Goal: Task Accomplishment & Management: Manage account settings

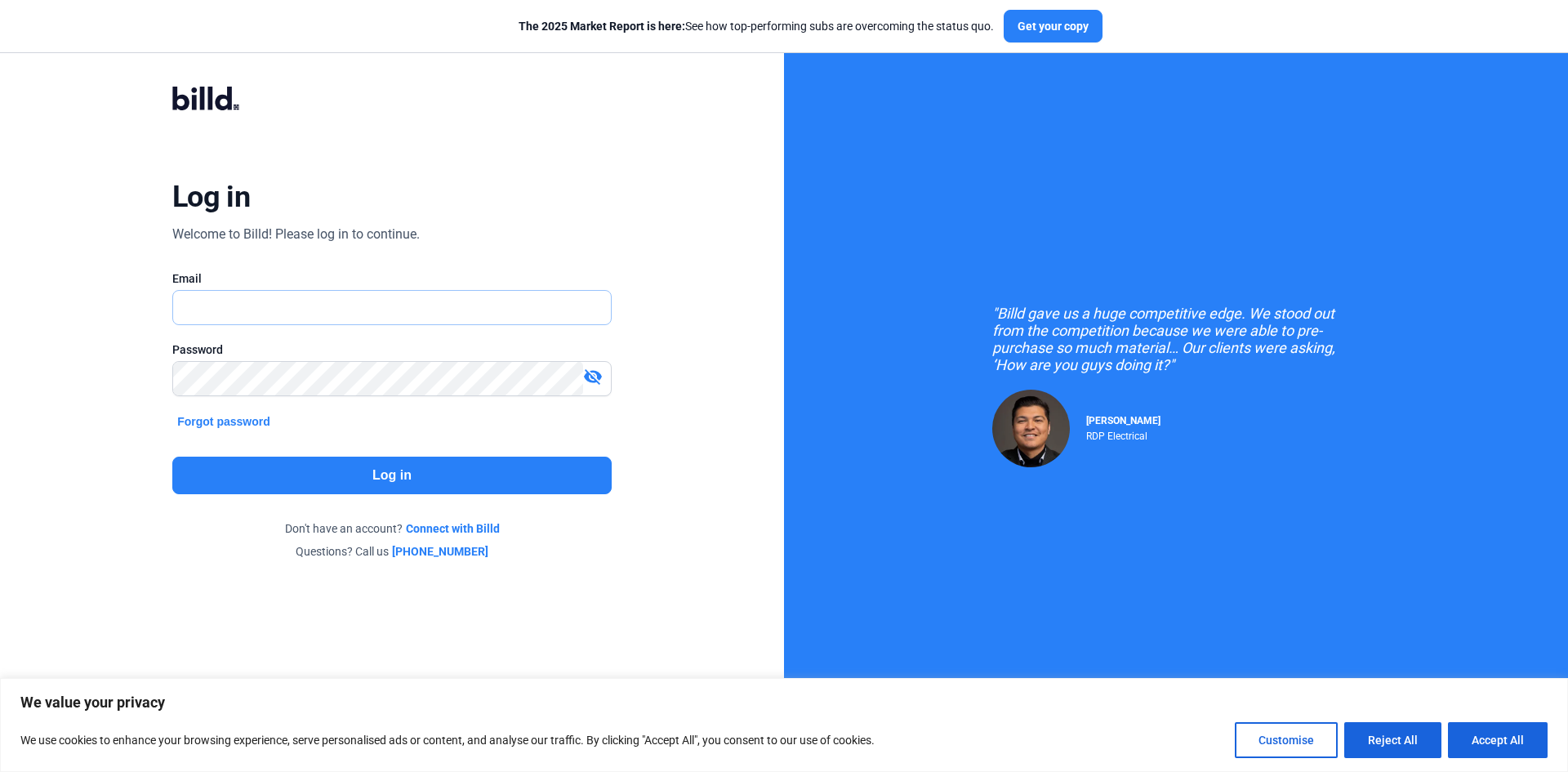
type input "[PERSON_NAME][EMAIL_ADDRESS][DOMAIN_NAME]"
drag, startPoint x: 0, startPoint y: 0, endPoint x: 381, endPoint y: 467, distance: 602.7
click at [381, 467] on button "Log in" at bounding box center [392, 475] width 439 height 38
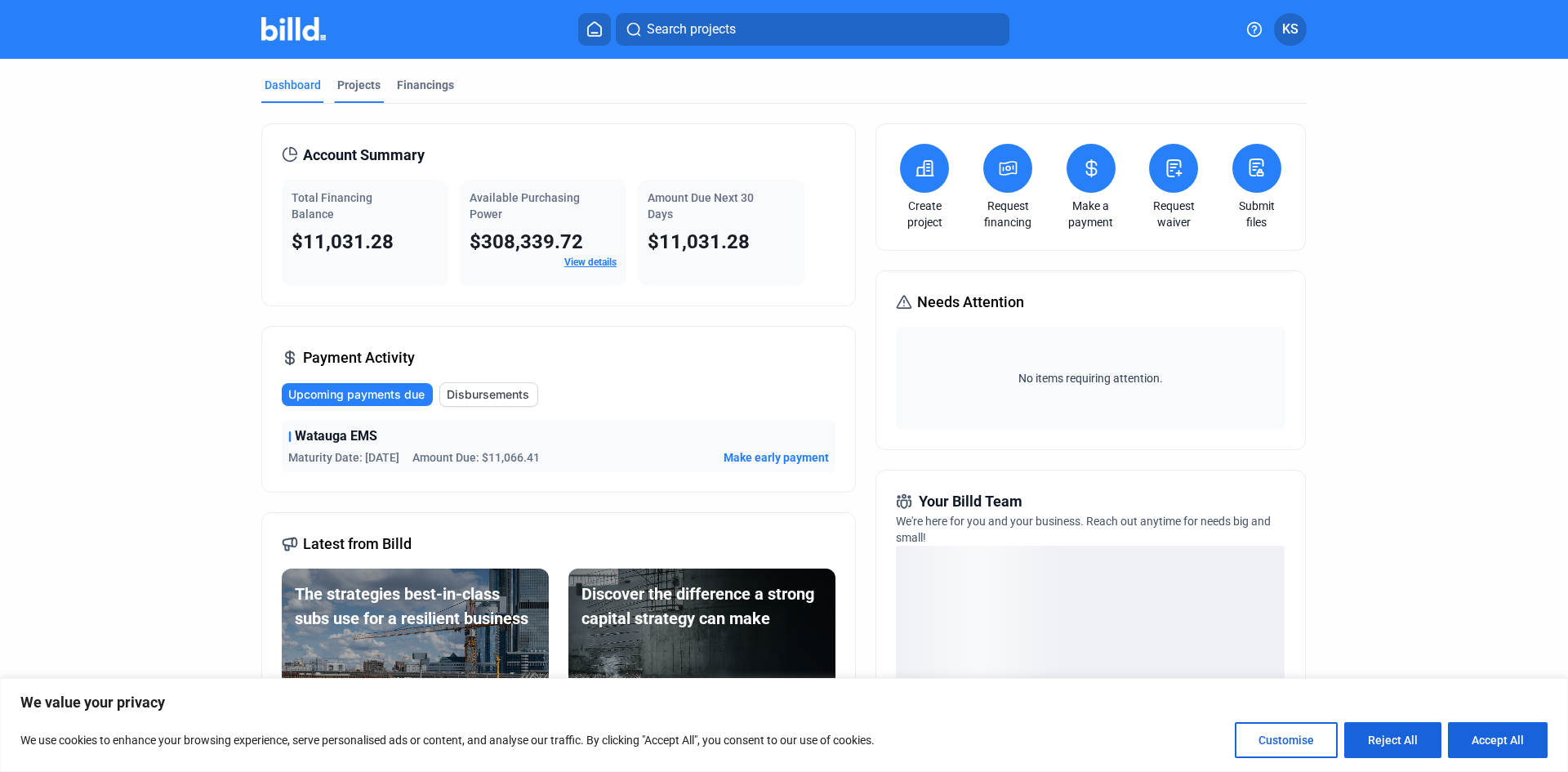
click at [347, 81] on div "Projects" at bounding box center [358, 84] width 44 height 16
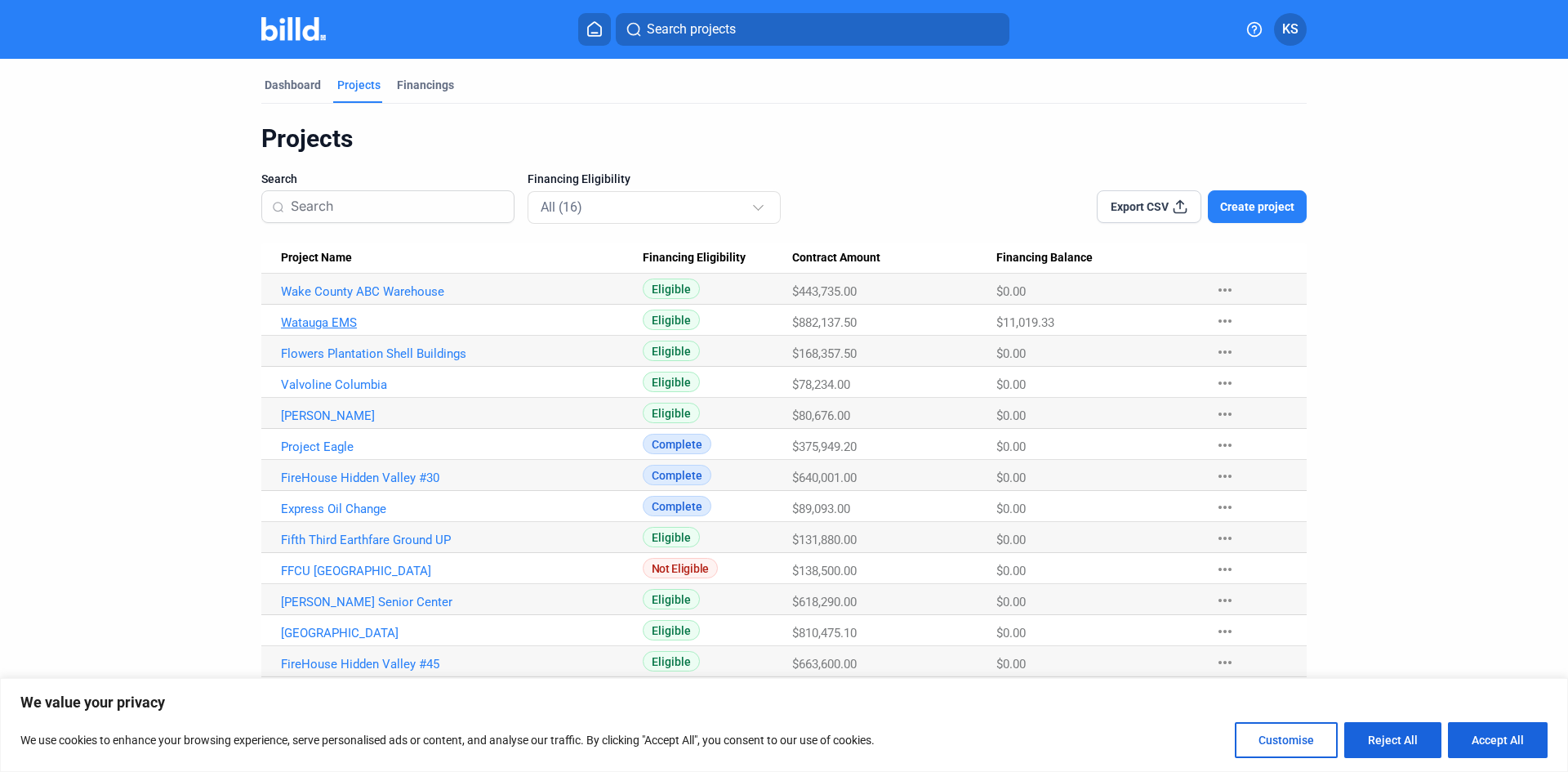
click at [342, 322] on link "Watauga EMS" at bounding box center [462, 322] width 362 height 15
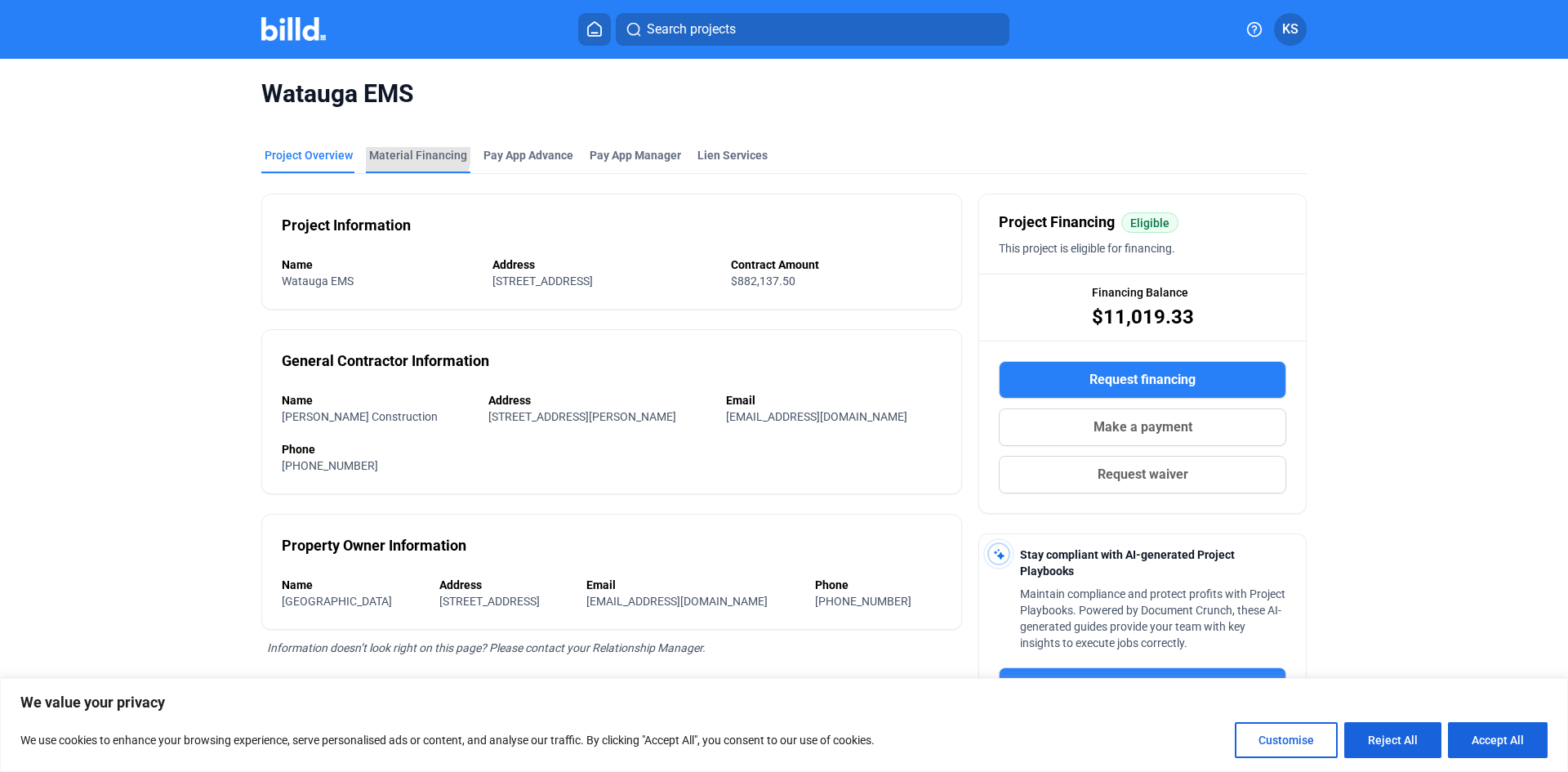
click at [411, 154] on div "Material Financing" at bounding box center [418, 154] width 98 height 16
